Goal: Transaction & Acquisition: Purchase product/service

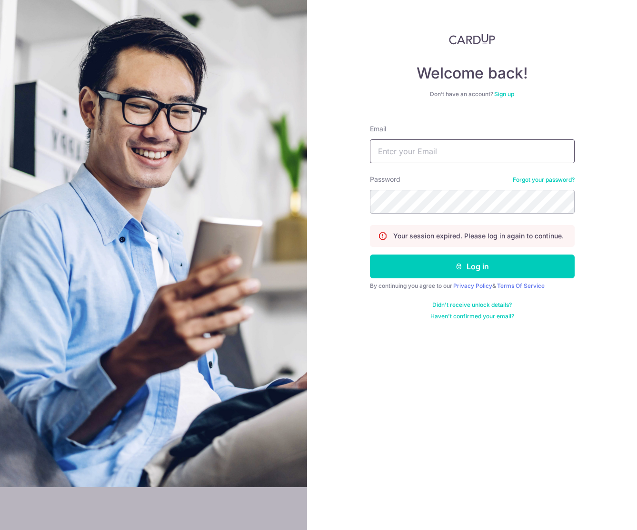
type input "hello@carpenters.com.sg"
click at [485, 264] on button "Log in" at bounding box center [472, 267] width 205 height 24
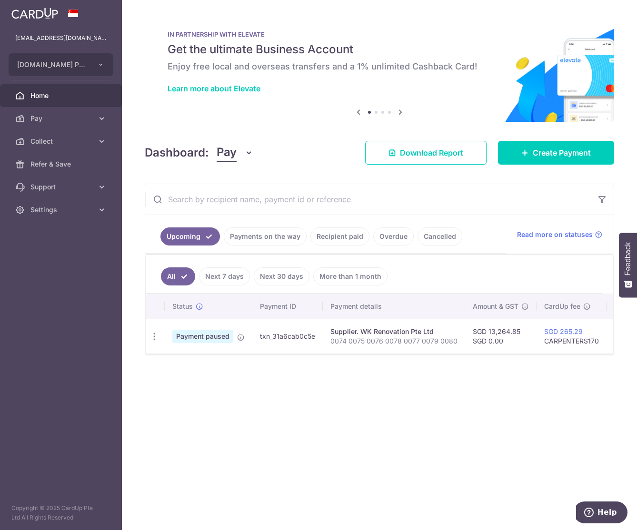
click at [70, 116] on span "Pay" at bounding box center [61, 119] width 63 height 10
click at [66, 145] on span "Payments" at bounding box center [61, 142] width 63 height 10
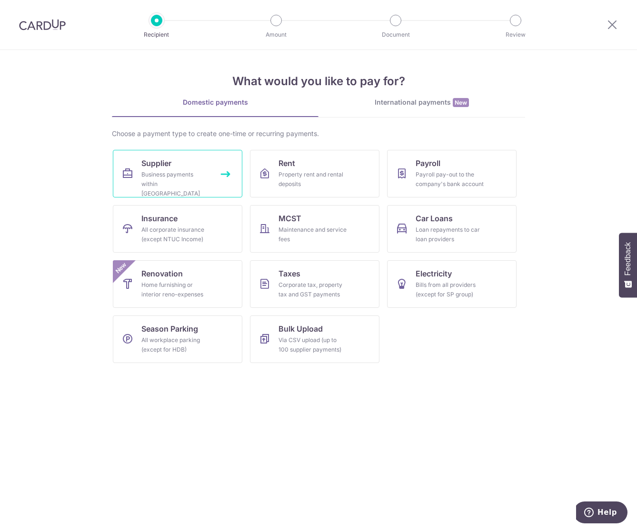
click at [183, 174] on div "Business payments within Singapore" at bounding box center [175, 184] width 69 height 29
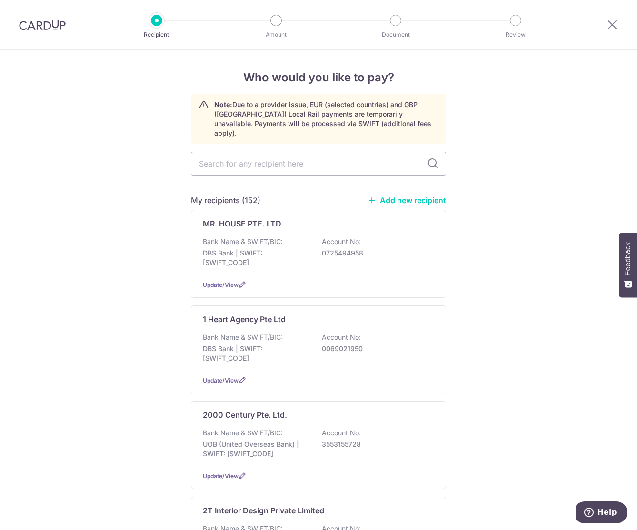
click at [268, 152] on input "text" at bounding box center [318, 164] width 255 height 24
type input "ca"
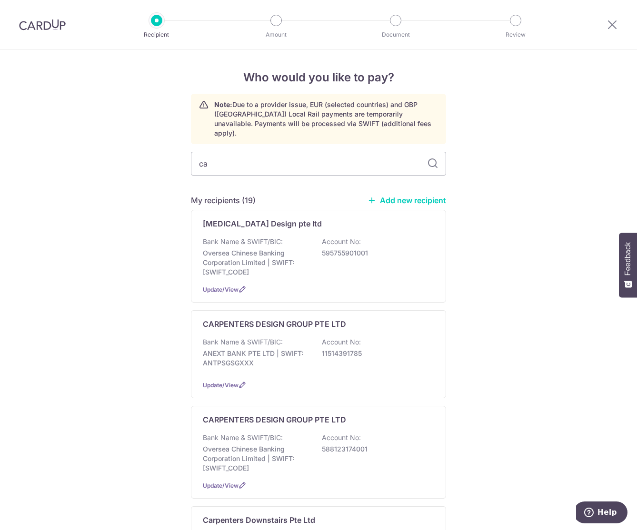
click at [255, 249] on p "Oversea Chinese Banking Corporation Limited | SWIFT: OCBCSGSGXXX" at bounding box center [256, 263] width 107 height 29
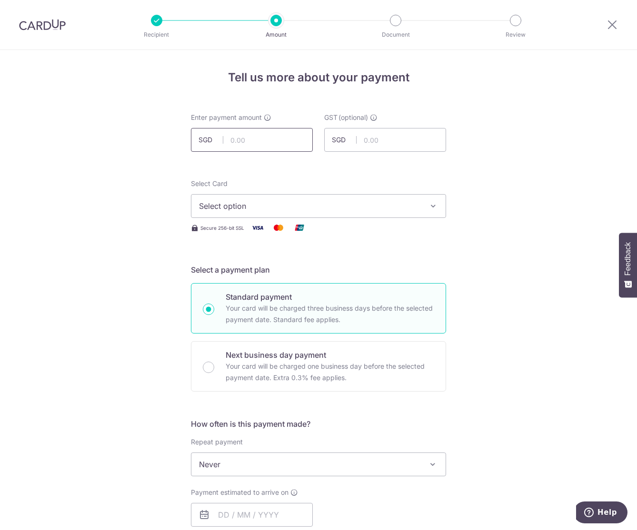
click at [269, 138] on input "text" at bounding box center [252, 140] width 122 height 24
type input "40,000.00"
click at [276, 214] on button "Select option" at bounding box center [318, 206] width 255 height 24
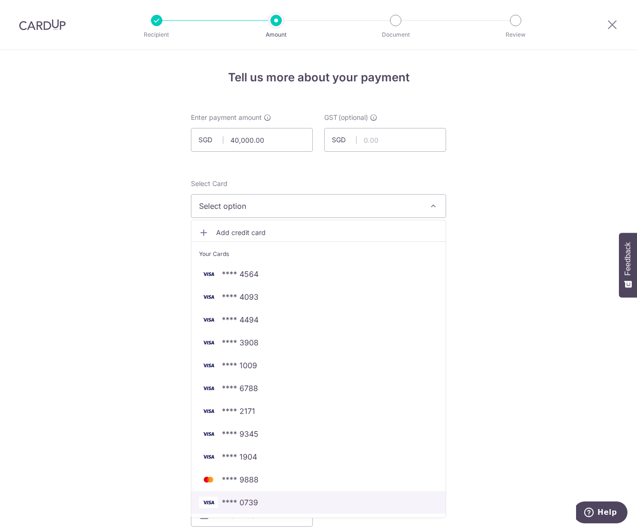
click at [280, 502] on span "**** 0739" at bounding box center [318, 502] width 239 height 11
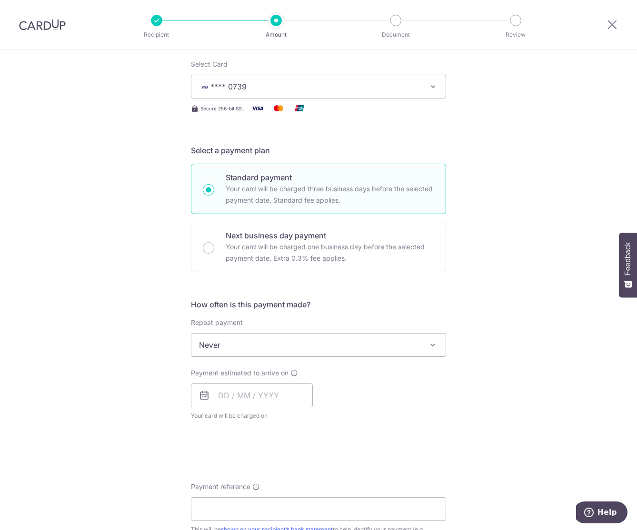
scroll to position [143, 0]
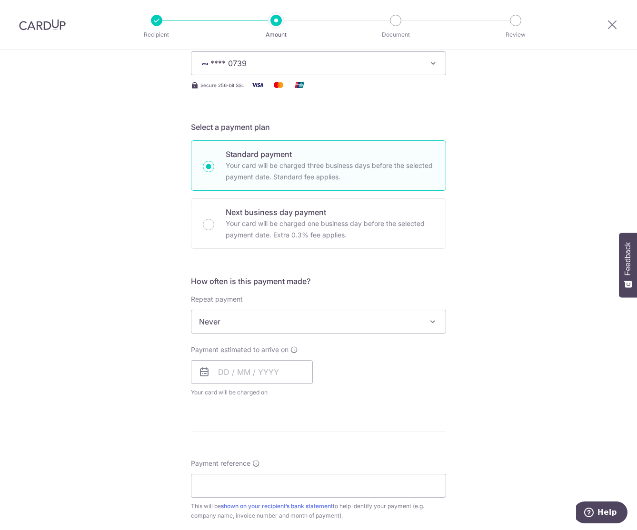
click at [205, 227] on input "Next business day payment Your card will be charged one business day before the…" at bounding box center [208, 224] width 11 height 11
radio input "true"
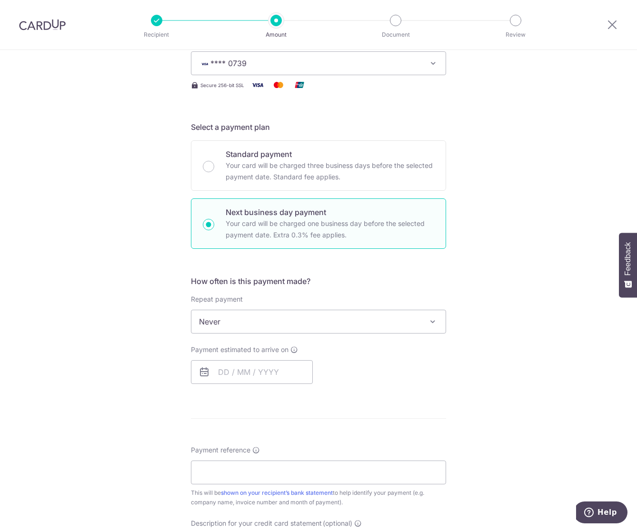
click at [294, 324] on span "Never" at bounding box center [318, 321] width 254 height 23
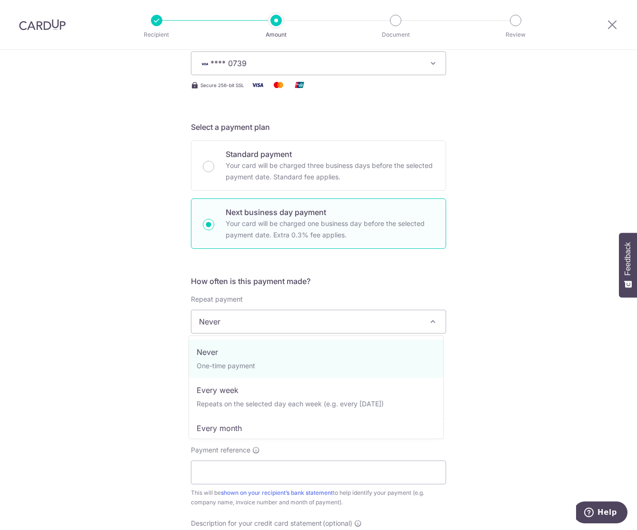
click at [294, 324] on span "Never" at bounding box center [318, 321] width 254 height 23
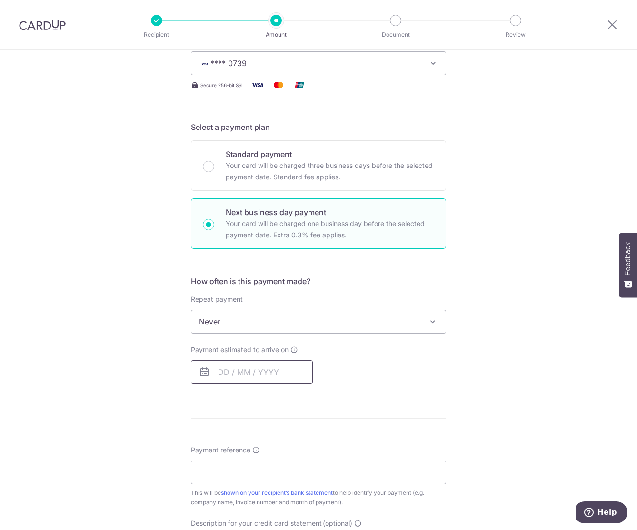
click at [248, 383] on input "text" at bounding box center [252, 372] width 122 height 24
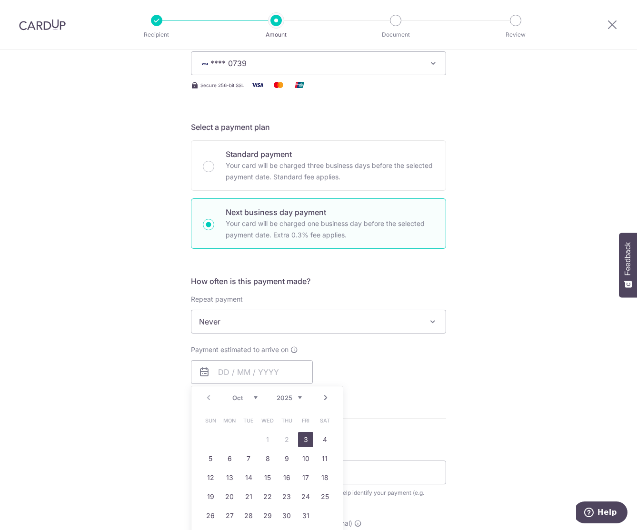
click at [305, 435] on link "3" at bounding box center [305, 439] width 15 height 15
type input "03/10/2025"
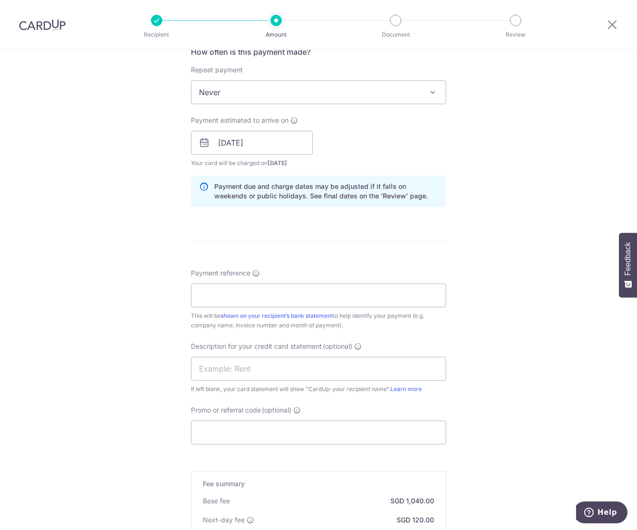
scroll to position [381, 0]
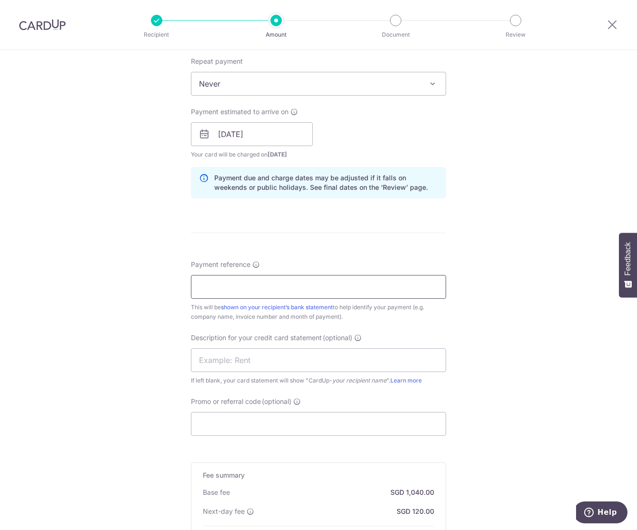
click at [258, 297] on input "Payment reference" at bounding box center [318, 287] width 255 height 24
type input "CPX45245"
drag, startPoint x: 262, startPoint y: 359, endPoint x: 260, endPoint y: 369, distance: 10.1
click at [262, 359] on input "text" at bounding box center [318, 361] width 255 height 24
paste input "CPX45245"
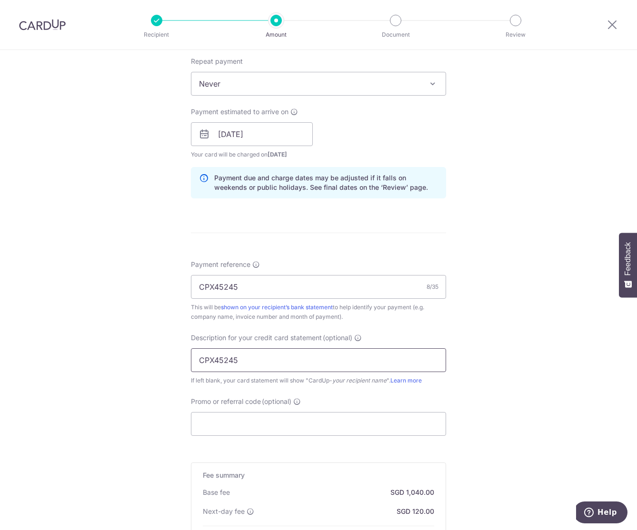
type input "CPX45245"
click at [214, 423] on input "Promo or referral code (optional)" at bounding box center [318, 424] width 255 height 24
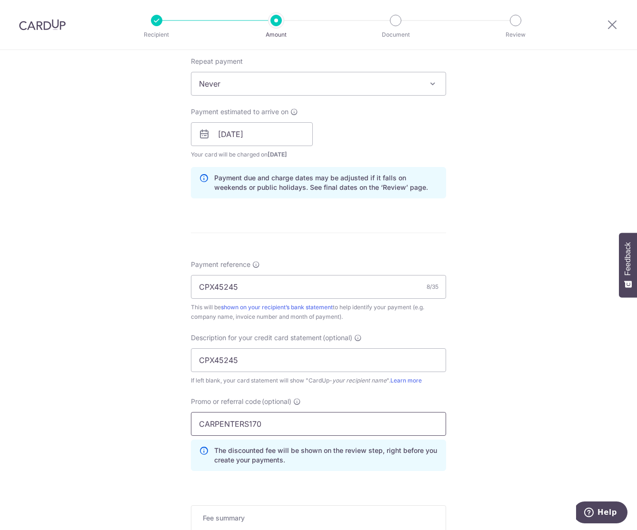
scroll to position [573, 0]
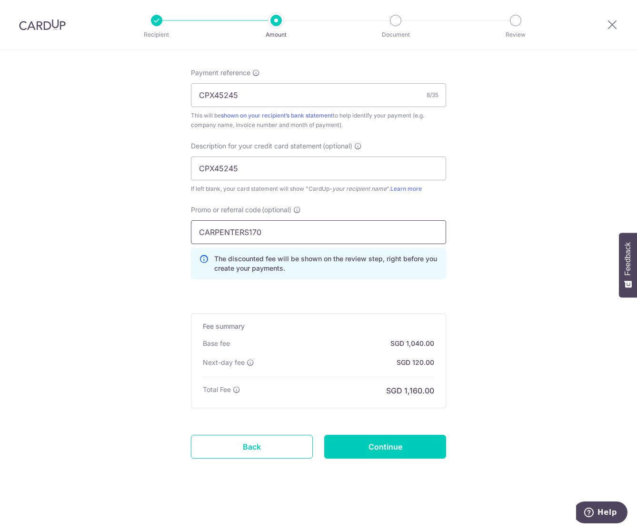
type input "CARPENTERS170"
click at [418, 449] on input "Continue" at bounding box center [385, 447] width 122 height 24
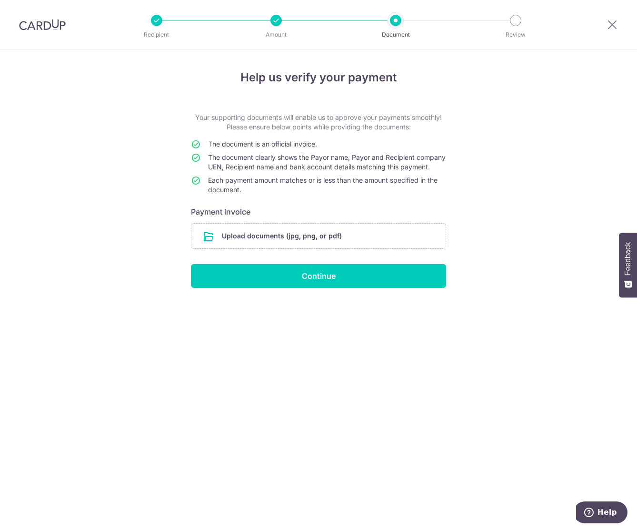
click at [324, 259] on form "Your supporting documents will enable us to approve your payments smoothly! Ple…" at bounding box center [318, 200] width 255 height 175
click at [326, 246] on input "file" at bounding box center [318, 236] width 254 height 25
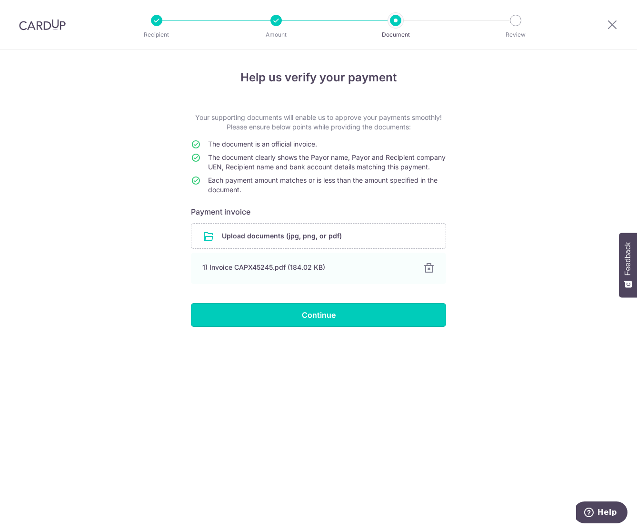
click at [360, 324] on input "Continue" at bounding box center [318, 315] width 255 height 24
drag, startPoint x: 312, startPoint y: 158, endPoint x: 348, endPoint y: 174, distance: 39.8
click at [348, 174] on td "The document clearly shows the Payor name, Payor and Recipient company UEN, Rec…" at bounding box center [327, 164] width 238 height 23
copy span "Payor name, Payor and Recipient company UEN, Recipient name and bank account de…"
